Goal: Information Seeking & Learning: Learn about a topic

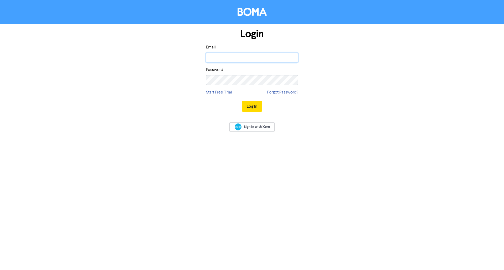
type input "[EMAIL_ADDRESS][DOMAIN_NAME]"
click at [253, 104] on button "Log In" at bounding box center [252, 106] width 20 height 11
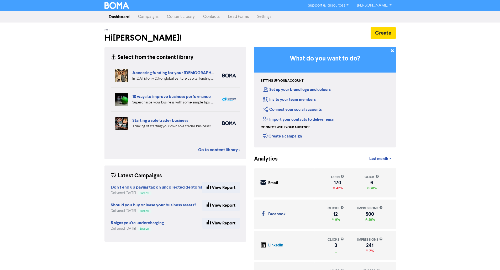
click at [168, 16] on link "Content Library" at bounding box center [181, 17] width 36 height 10
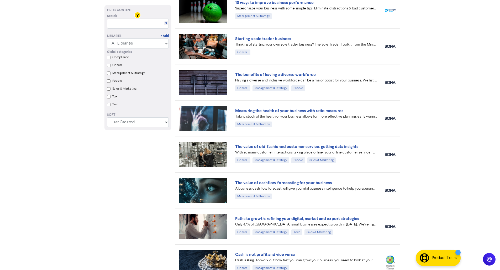
scroll to position [105, 0]
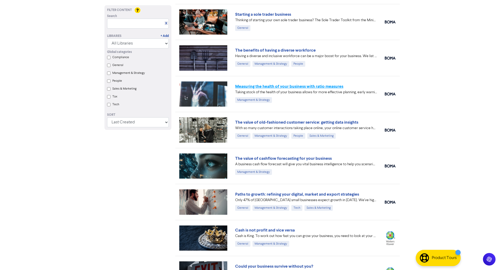
click at [303, 87] on link "Measuring the health of your business with ratio measures" at bounding box center [289, 86] width 108 height 5
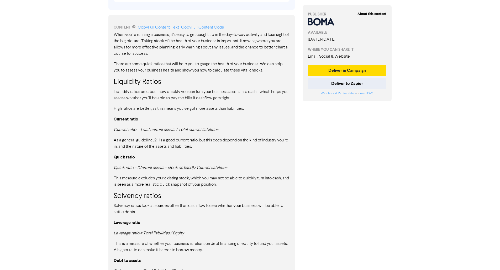
scroll to position [270, 0]
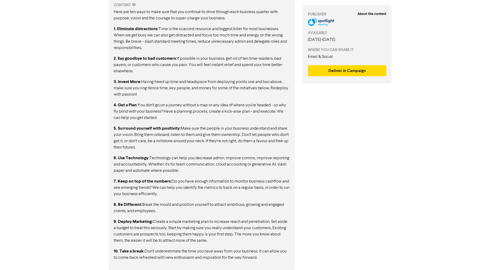
scroll to position [303, 0]
